Goal: Information Seeking & Learning: Learn about a topic

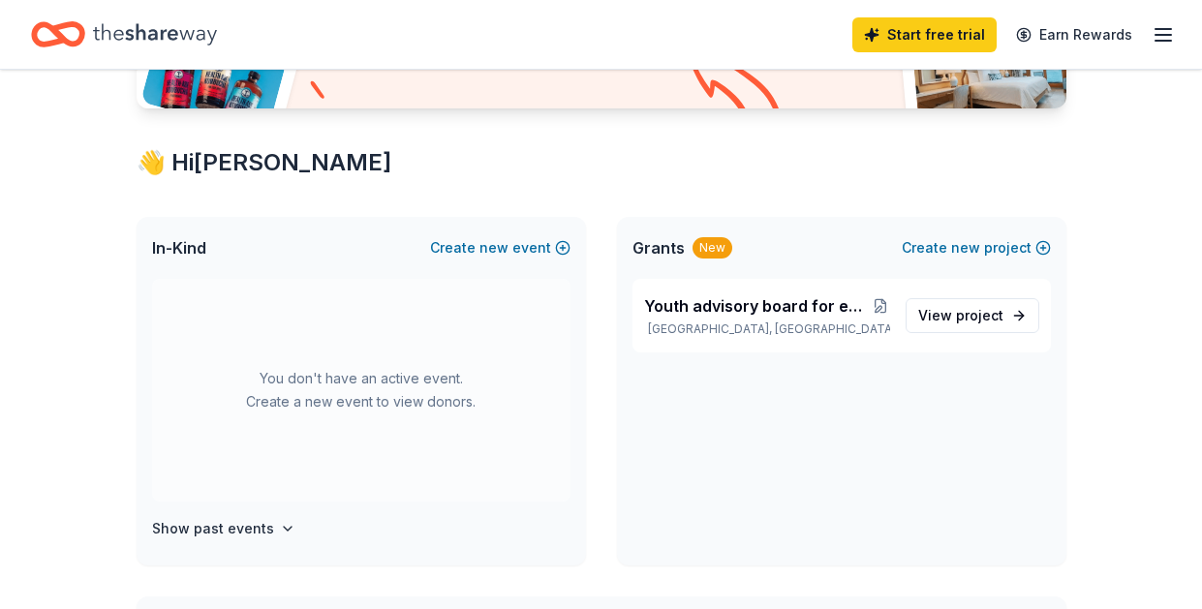
scroll to position [290, 0]
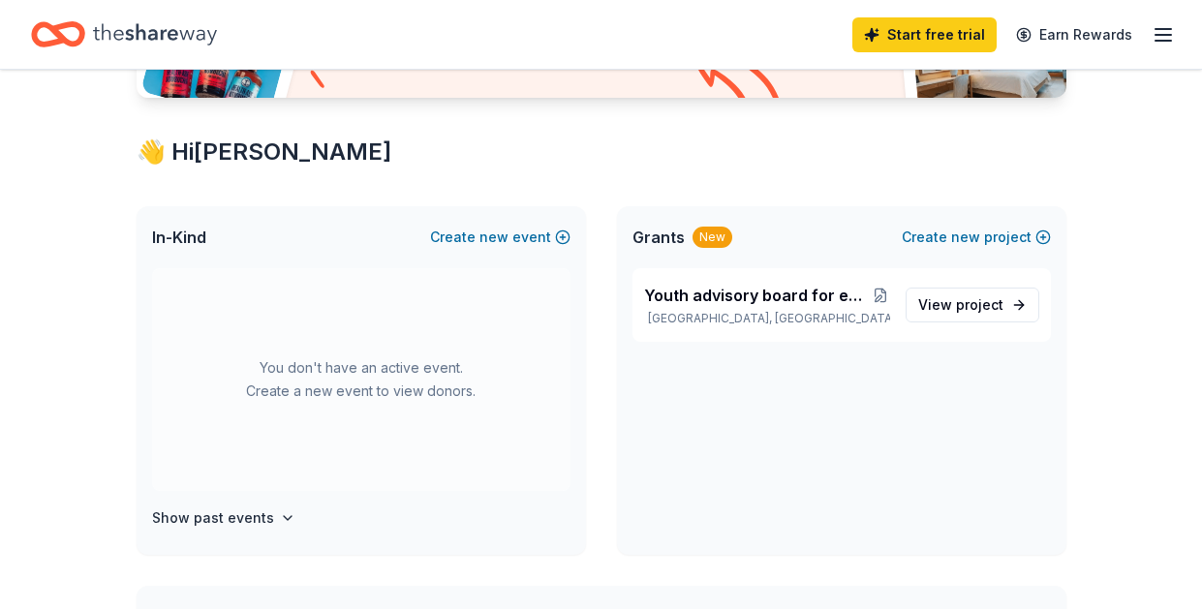
click at [693, 237] on div "New" at bounding box center [712, 237] width 40 height 21
click at [956, 310] on span "View project" at bounding box center [960, 304] width 85 height 23
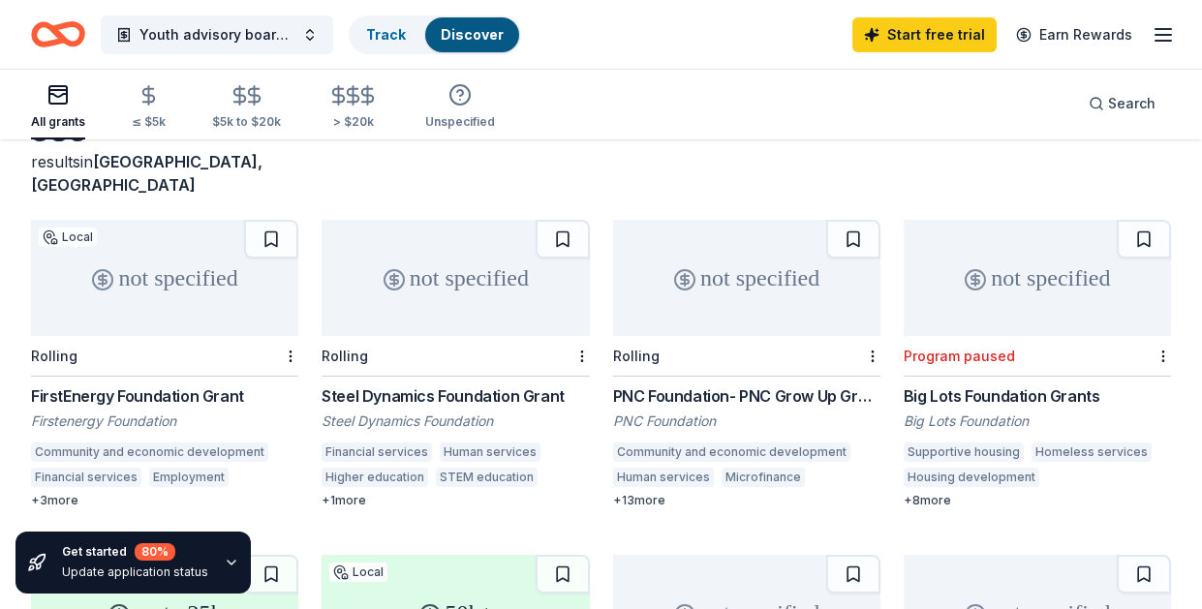
scroll to position [194, 0]
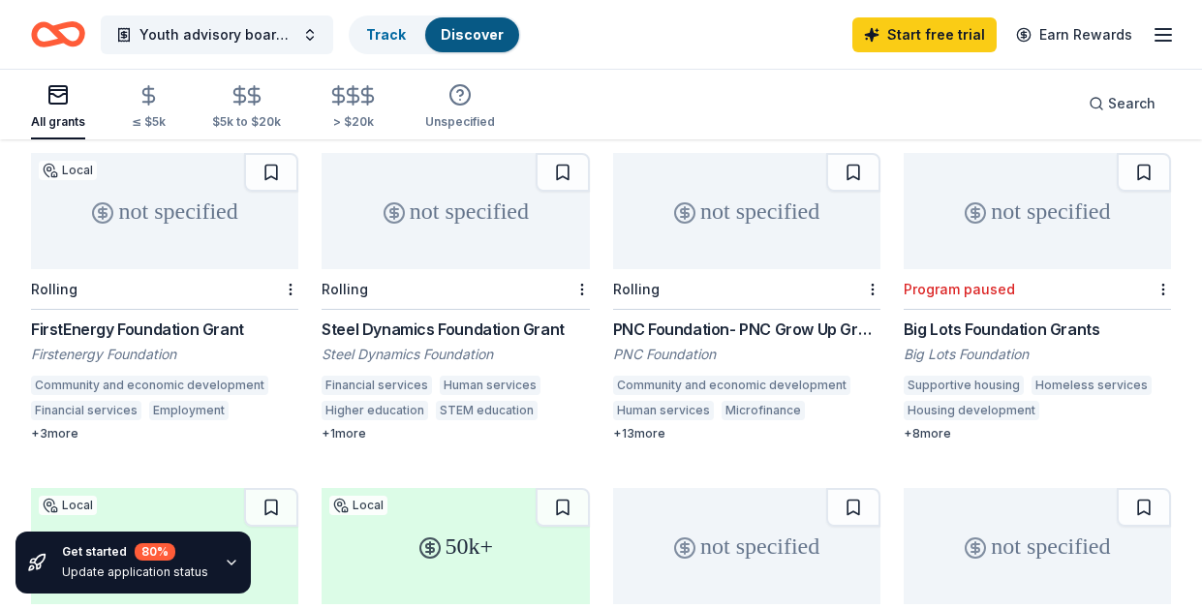
click at [698, 318] on div "PNC Foundation- PNC Grow Up Great" at bounding box center [746, 329] width 267 height 23
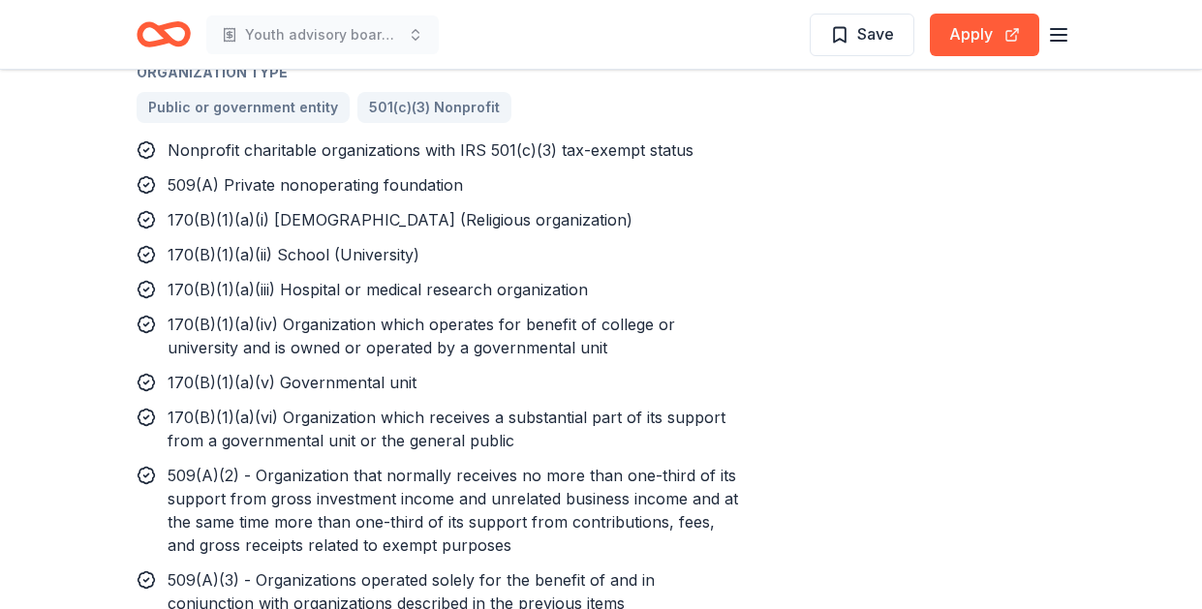
scroll to position [1646, 0]
